Goal: Task Accomplishment & Management: Use online tool/utility

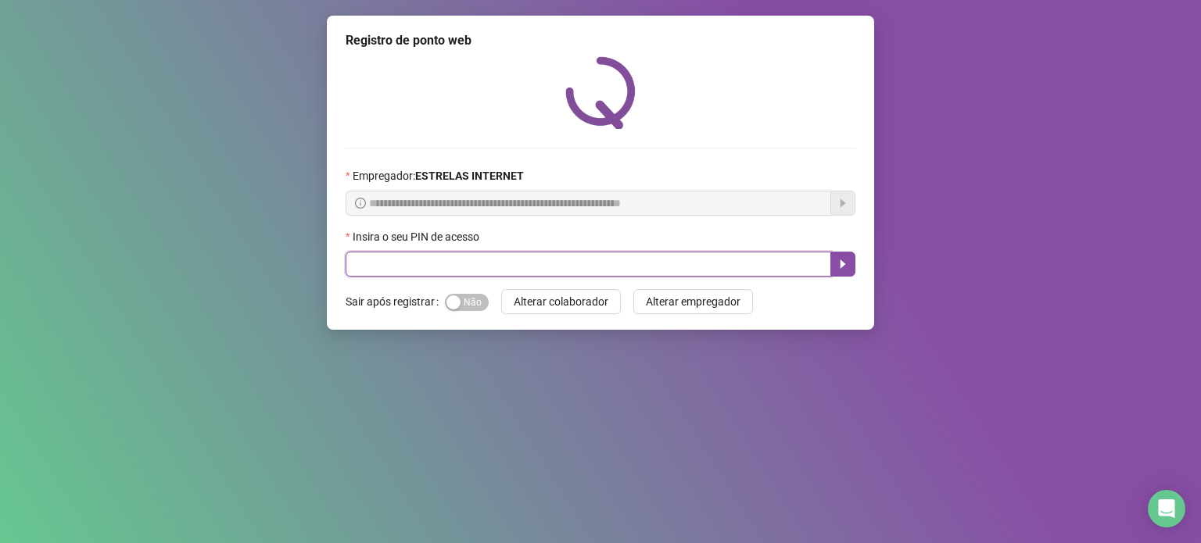
click at [378, 262] on input "text" at bounding box center [589, 264] width 486 height 25
type input "*****"
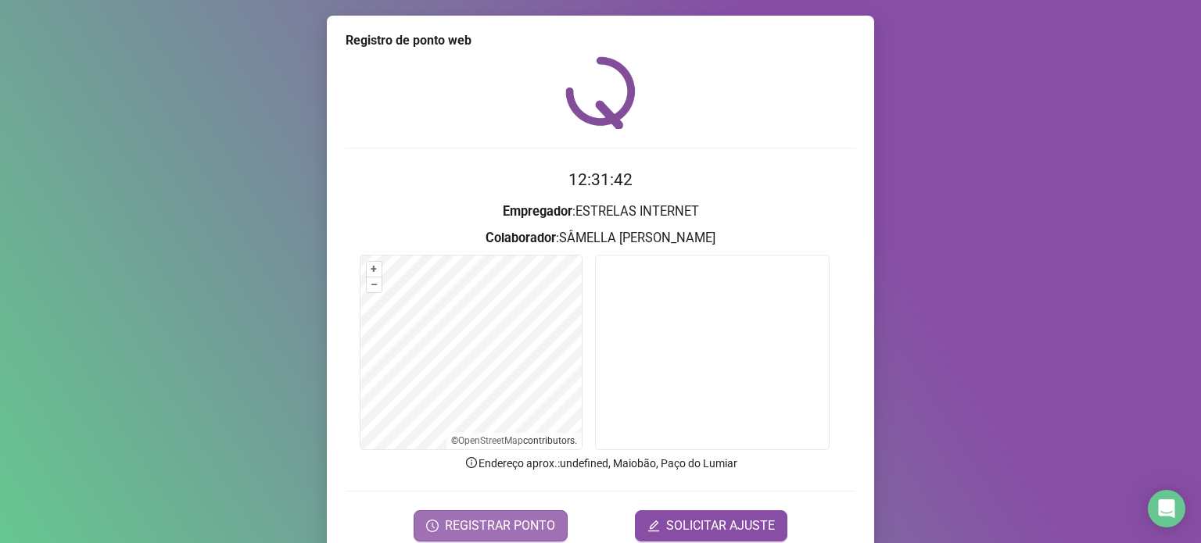
click at [534, 525] on span "REGISTRAR PONTO" at bounding box center [500, 526] width 110 height 19
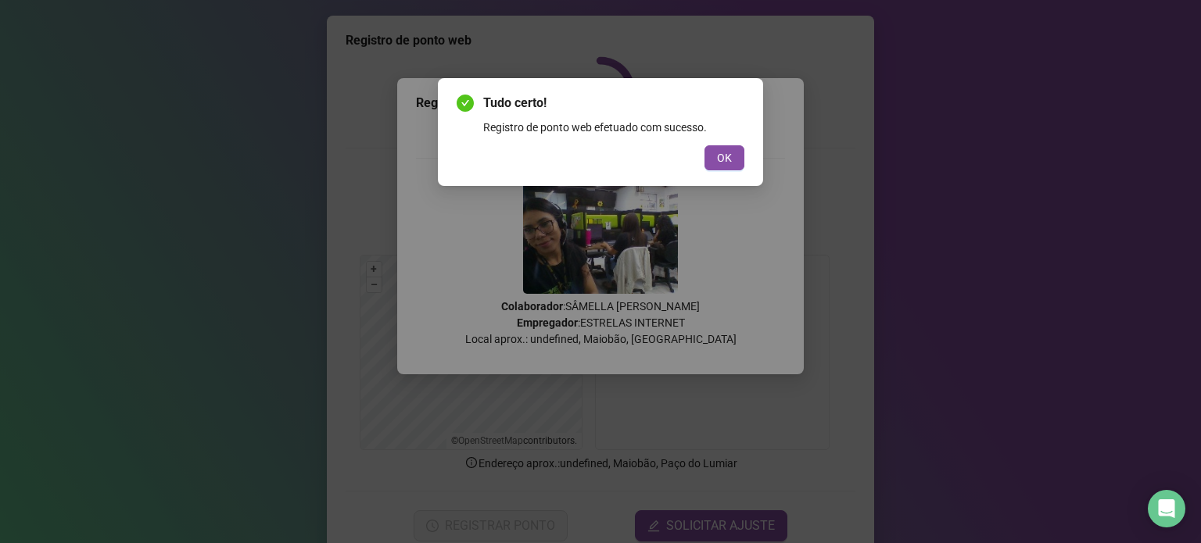
drag, startPoint x: 732, startPoint y: 163, endPoint x: 361, endPoint y: 63, distance: 384.1
click at [729, 164] on span "OK" at bounding box center [724, 157] width 15 height 17
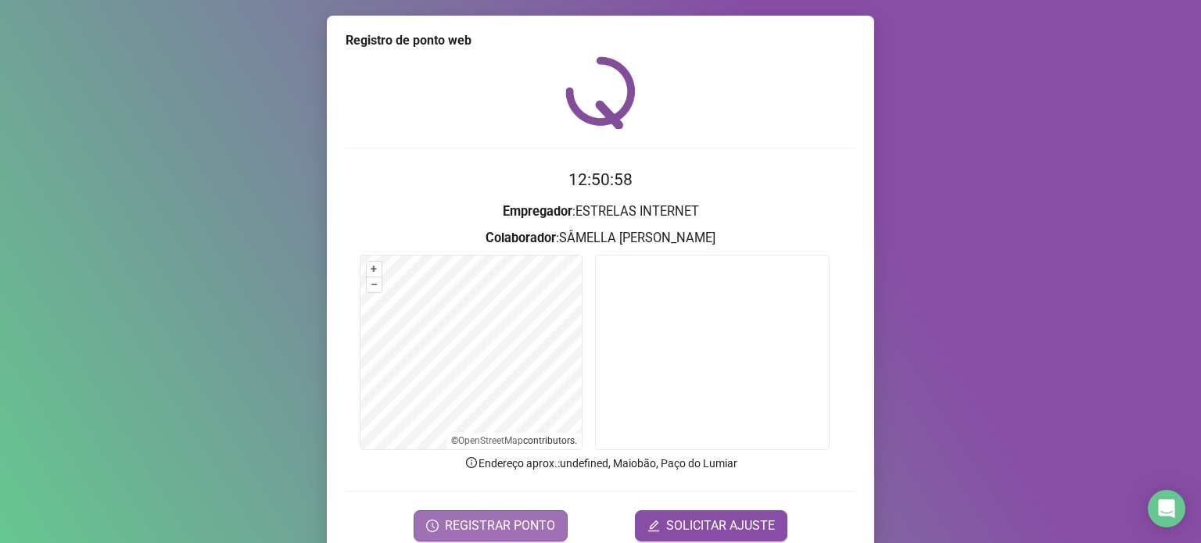
click at [494, 514] on button "REGISTRAR PONTO" at bounding box center [491, 526] width 154 height 31
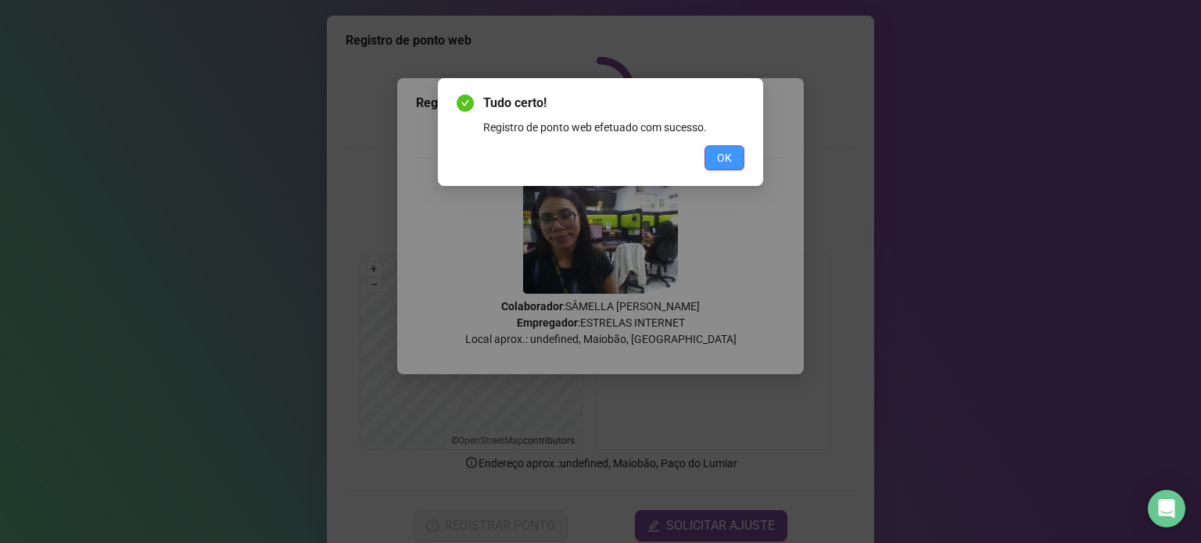
click at [726, 152] on span "OK" at bounding box center [724, 157] width 15 height 17
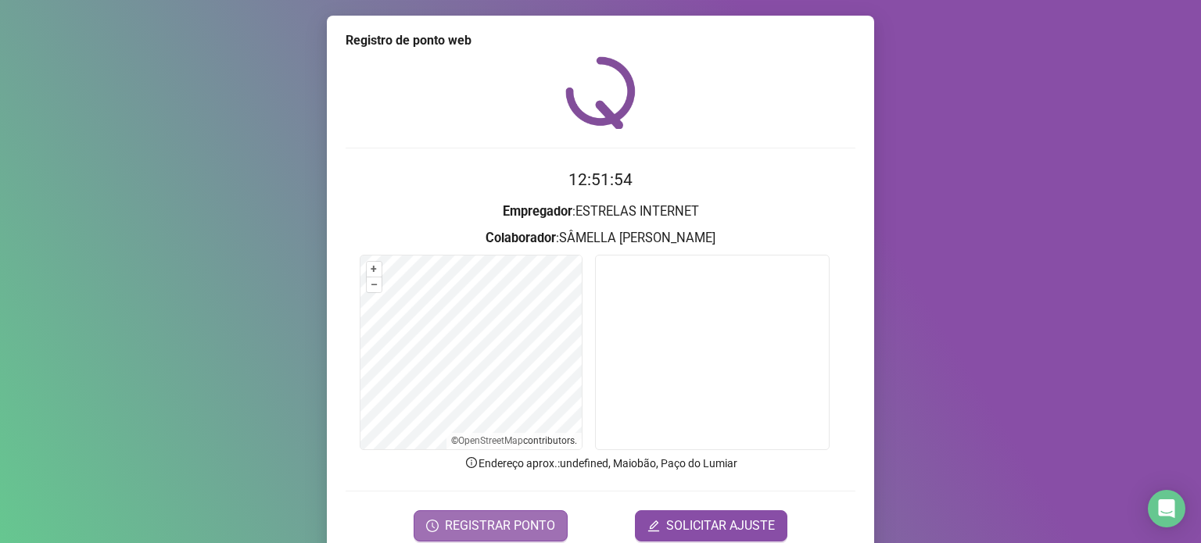
click at [471, 532] on span "REGISTRAR PONTO" at bounding box center [500, 526] width 110 height 19
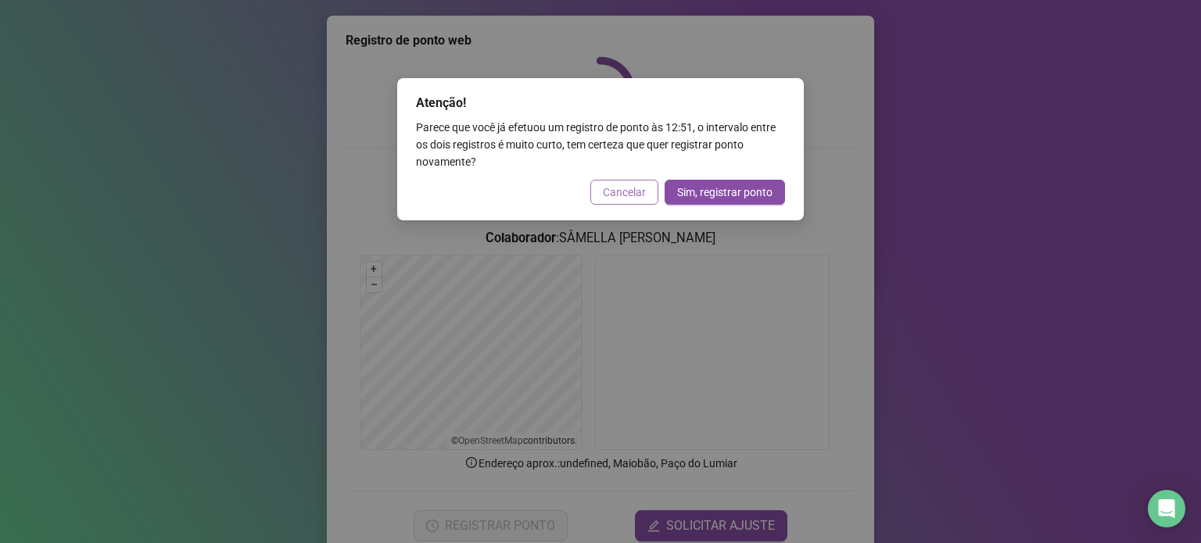
click at [619, 202] on button "Cancelar" at bounding box center [624, 192] width 68 height 25
